Goal: Find specific page/section: Find specific page/section

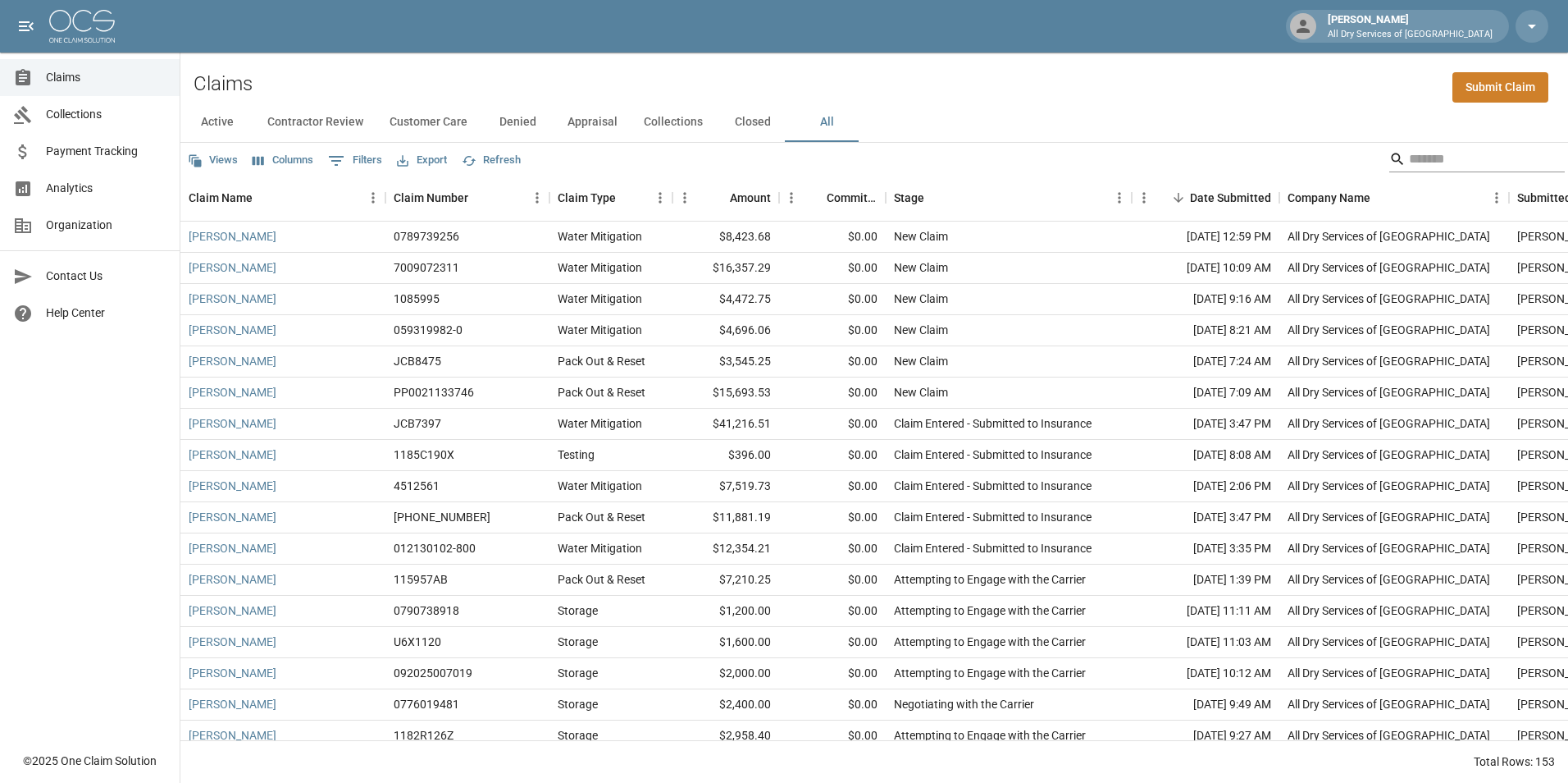
click at [1414, 156] on input "Search" at bounding box center [1474, 159] width 131 height 26
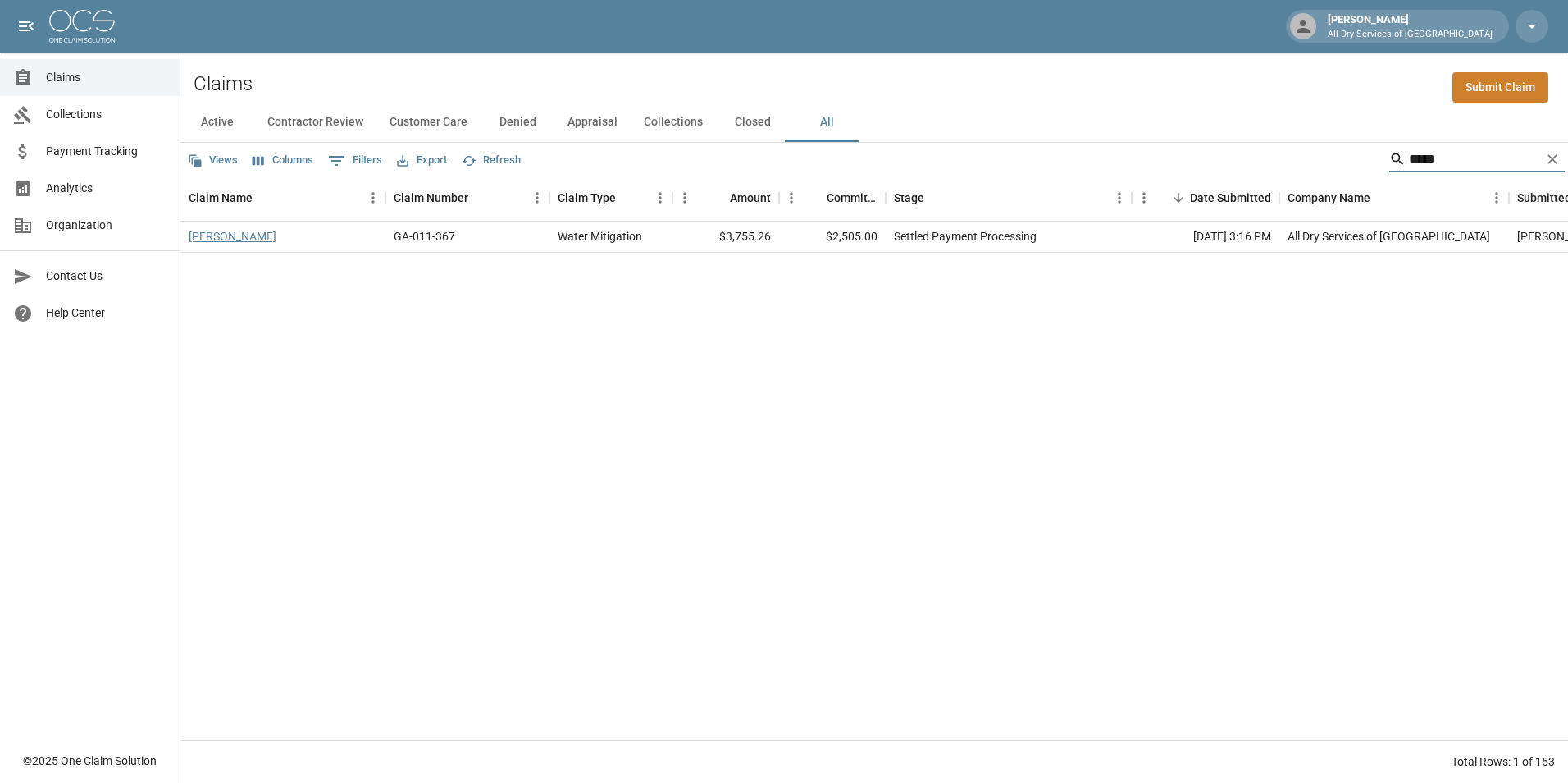
type input "*****"
click at [229, 234] on link "[PERSON_NAME]" at bounding box center [233, 236] width 87 height 17
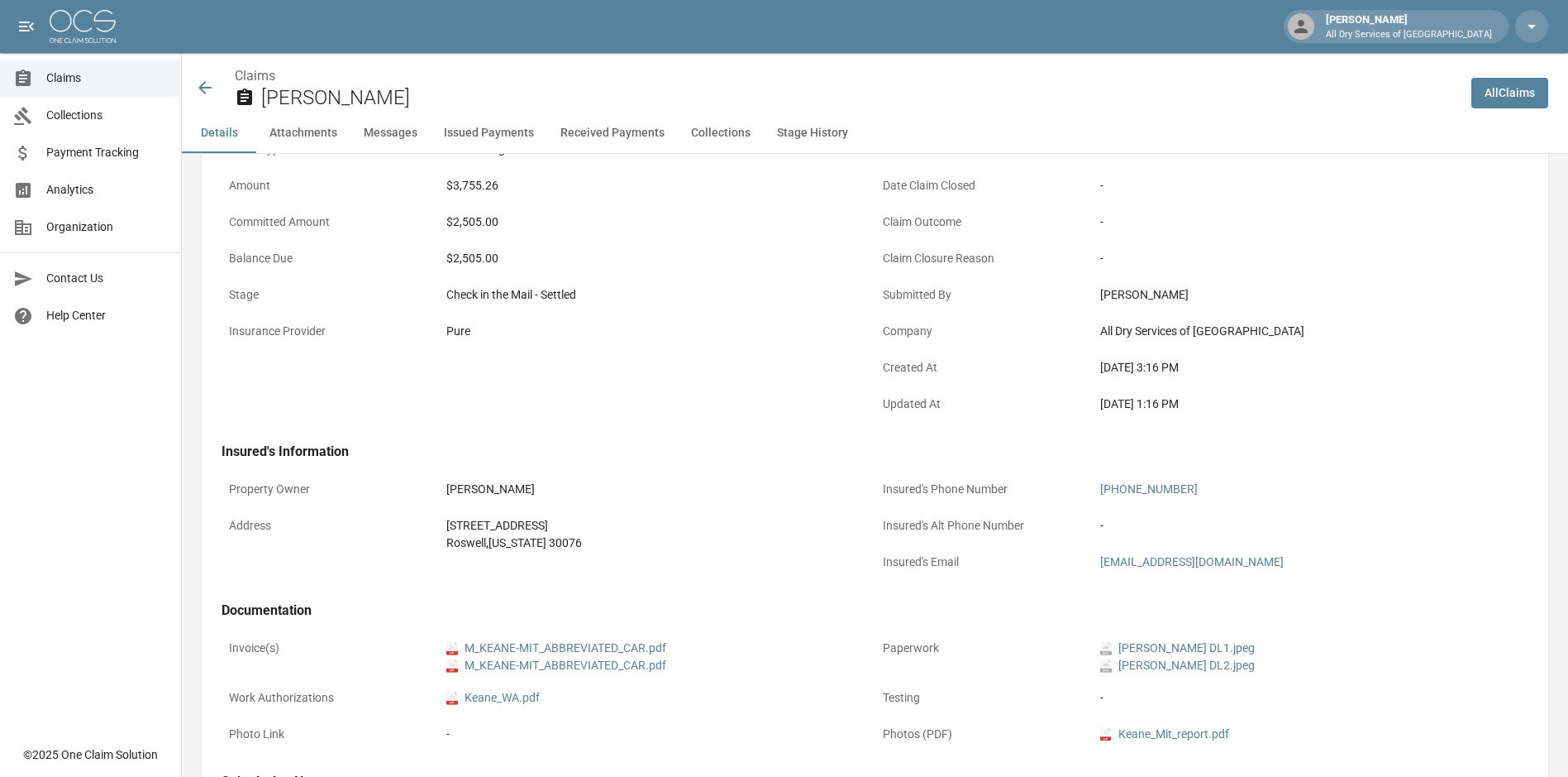
scroll to position [414, 0]
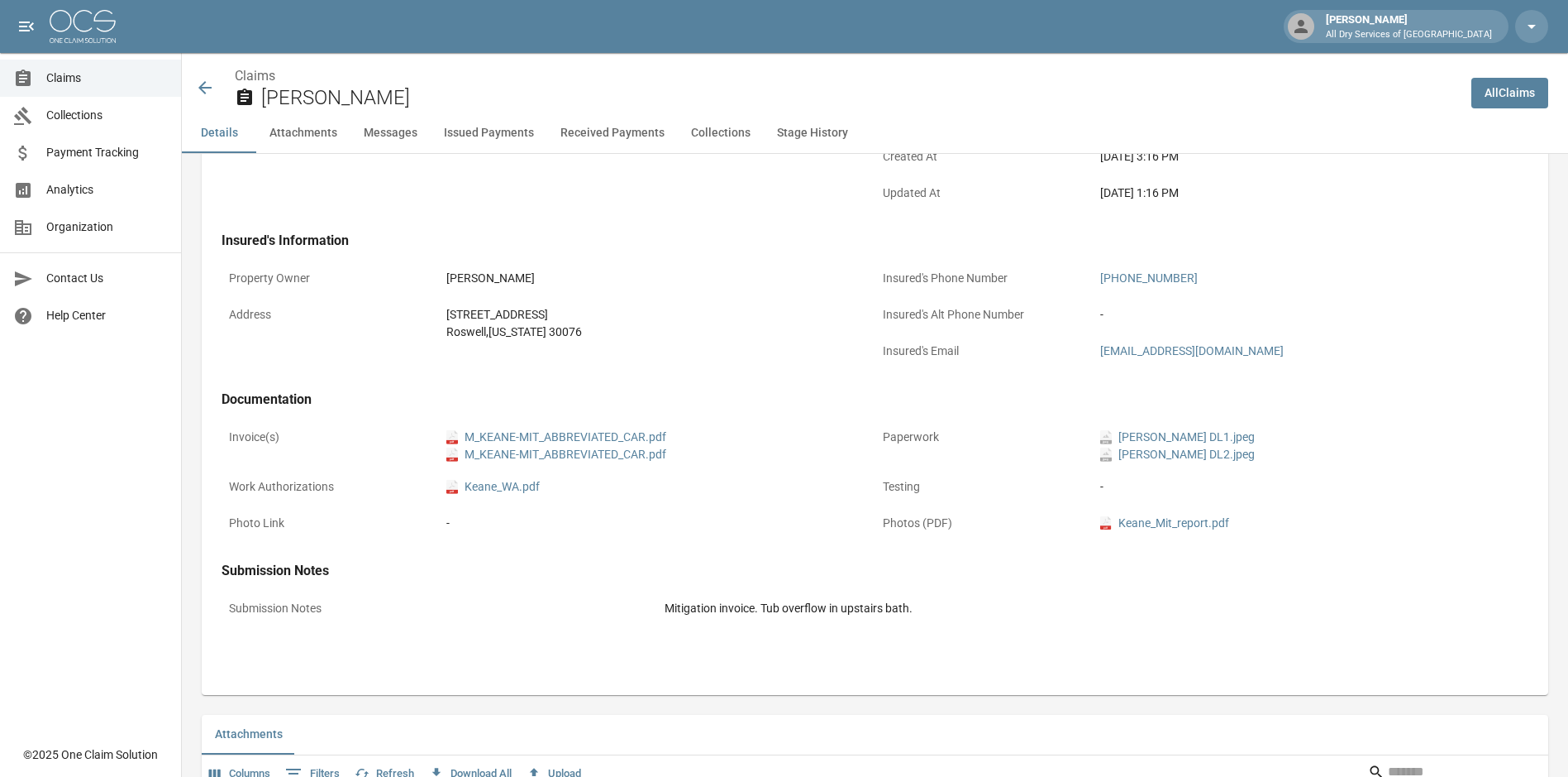
click at [97, 74] on span "Claims" at bounding box center [108, 78] width 122 height 18
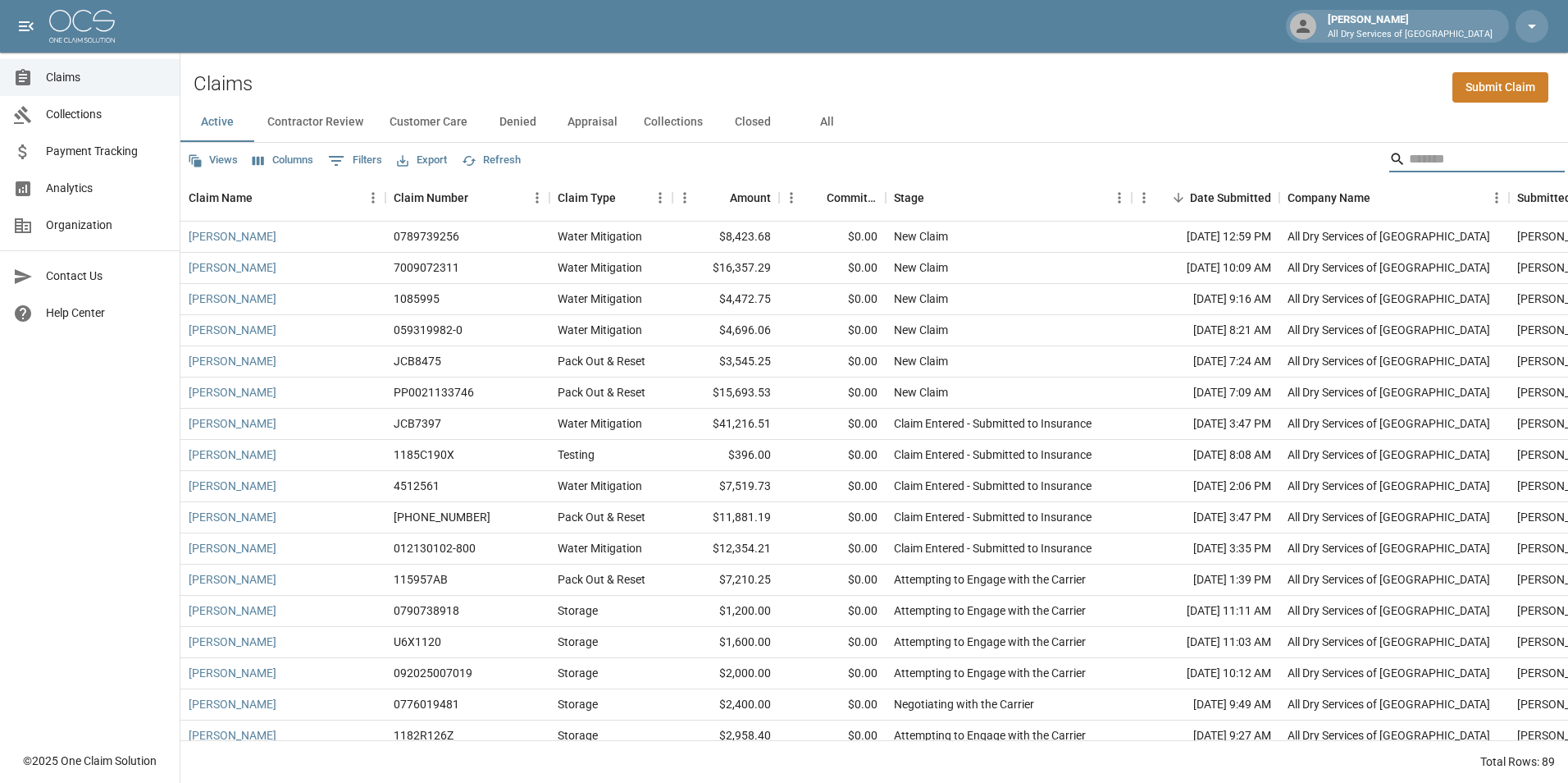
click at [1456, 158] on input "Search" at bounding box center [1474, 159] width 131 height 26
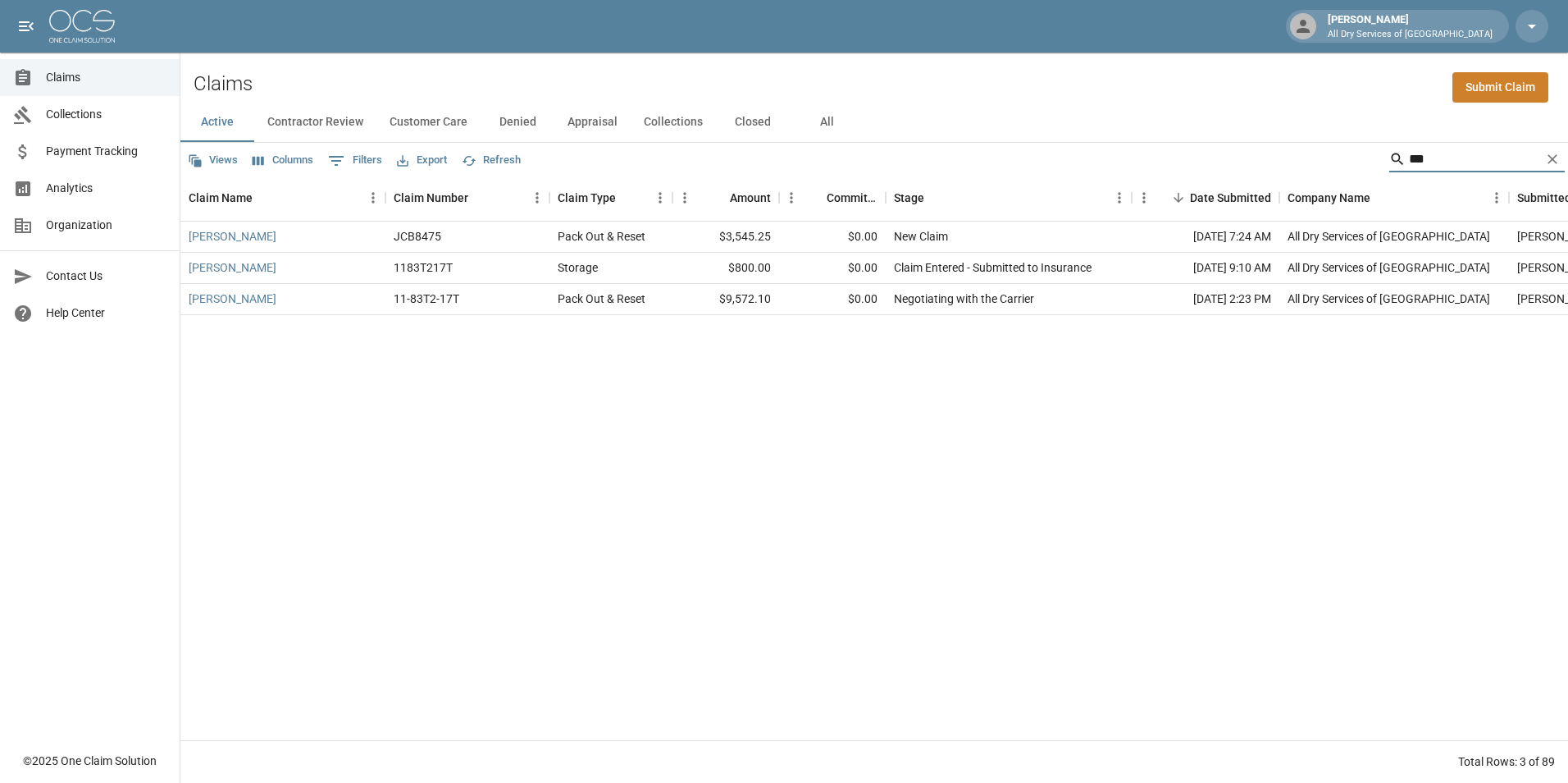
type input "***"
click at [835, 118] on button "All" at bounding box center [826, 122] width 73 height 39
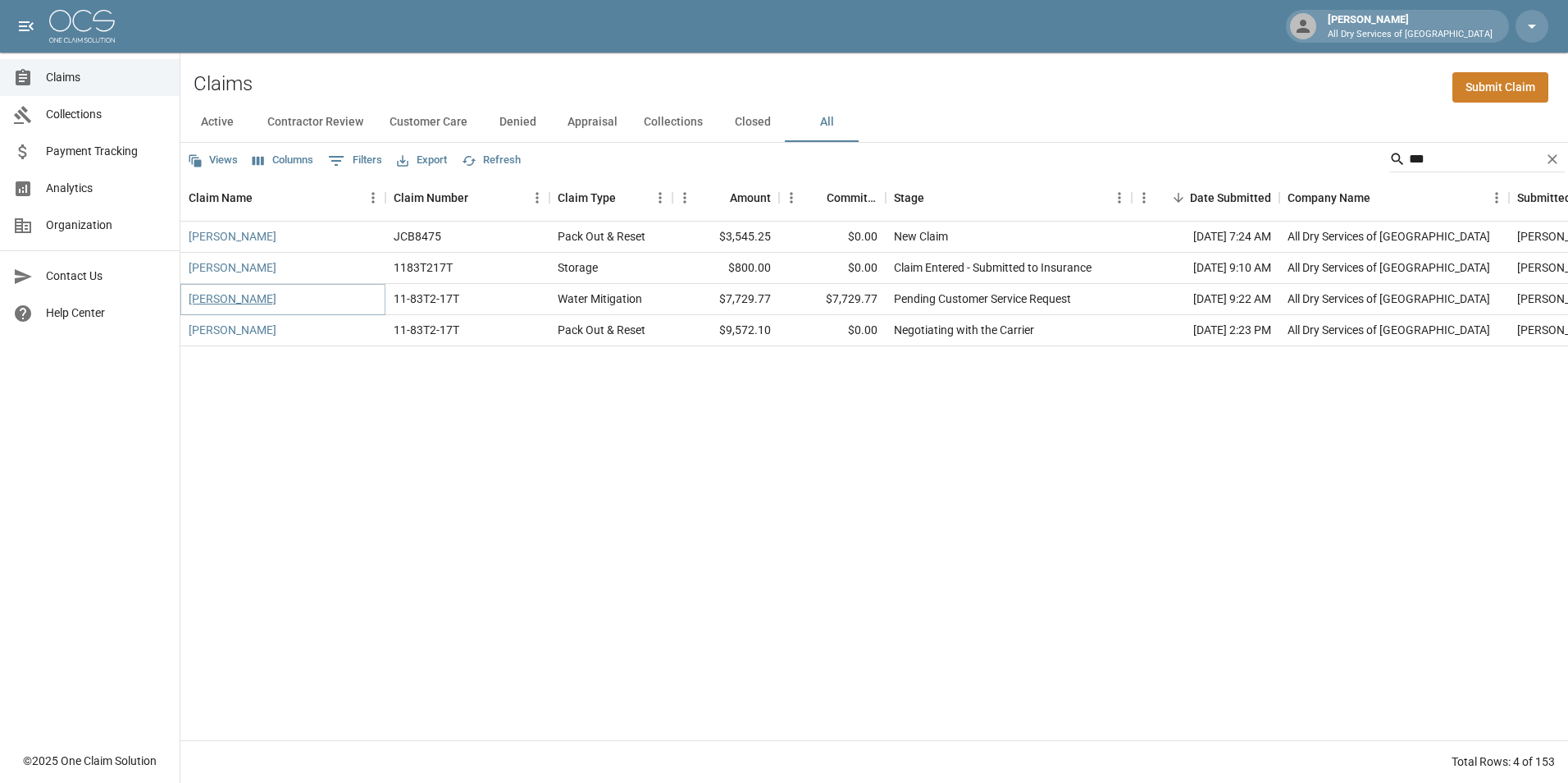
click at [215, 295] on link "[PERSON_NAME]" at bounding box center [233, 298] width 87 height 17
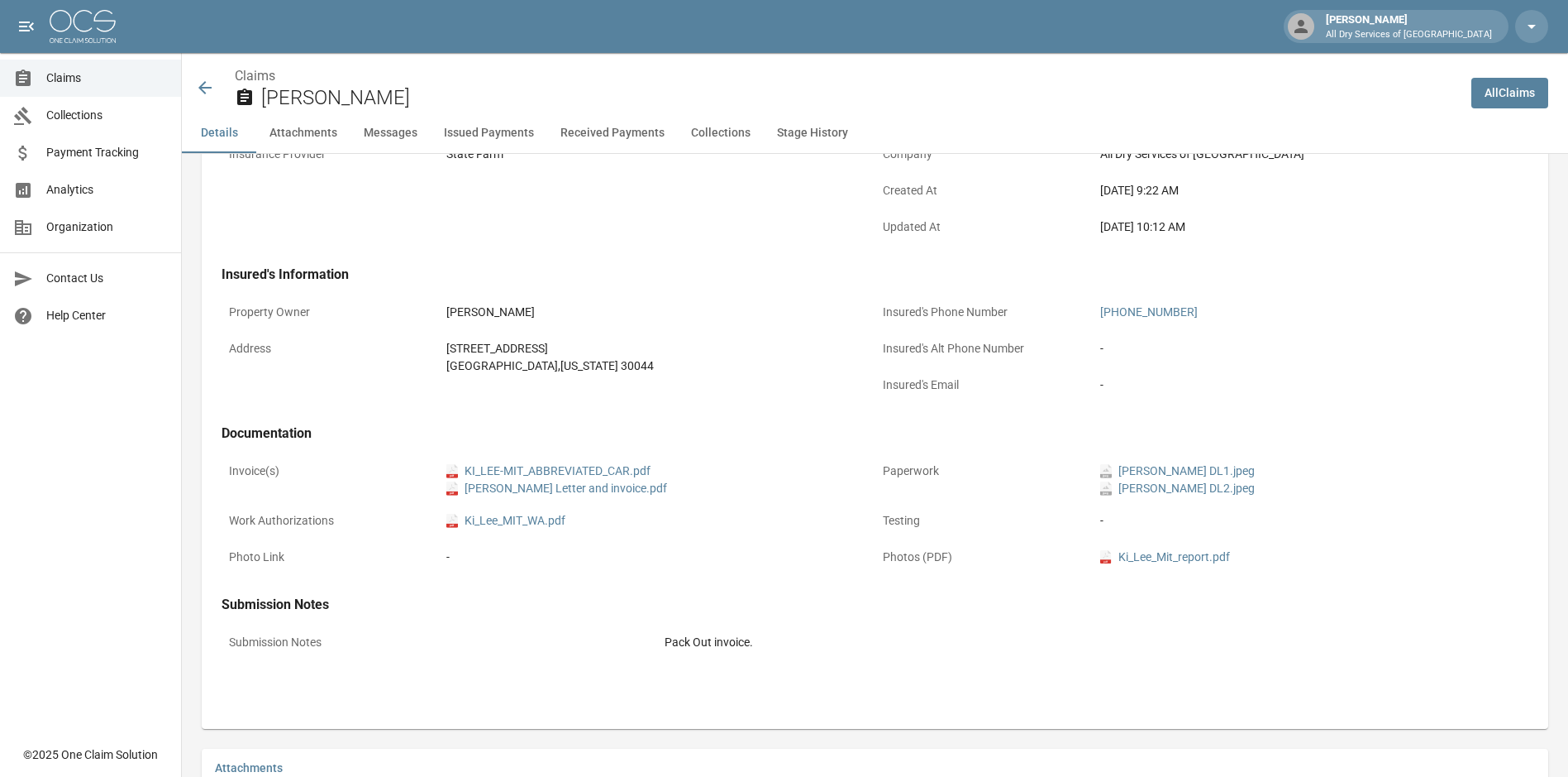
scroll to position [579, 0]
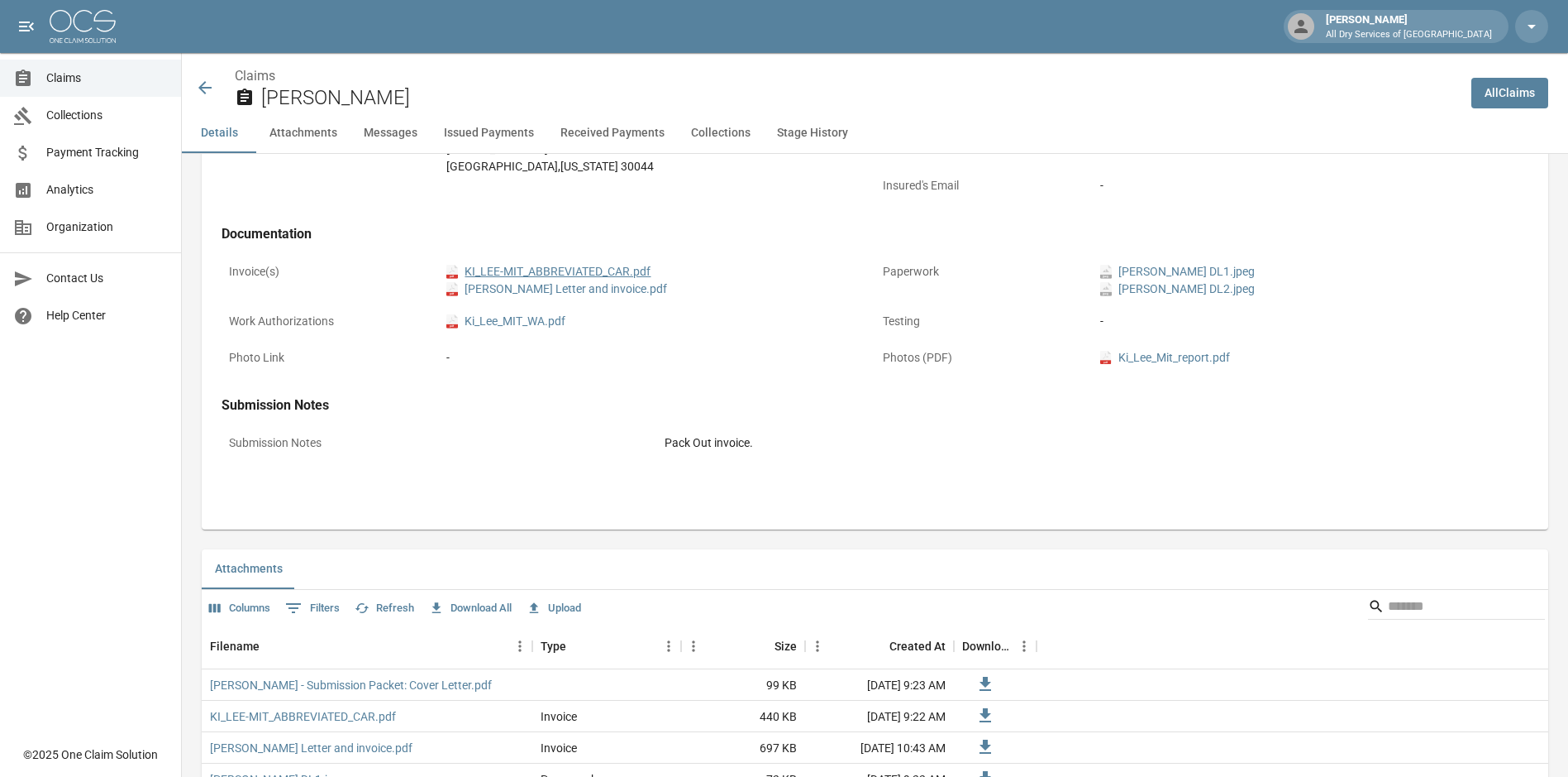
click at [605, 273] on link "pdf KI_LEE-MIT_ABBREVIATED_CAR.pdf" at bounding box center [549, 272] width 204 height 18
click at [613, 273] on link "pdf KI_LEE-MIT_ABBREVIATED_CAR.pdf" at bounding box center [549, 272] width 204 height 18
drag, startPoint x: 141, startPoint y: 73, endPoint x: 155, endPoint y: 0, distance: 74.3
click at [140, 71] on span "Claims" at bounding box center [108, 78] width 122 height 18
